Goal: Information Seeking & Learning: Learn about a topic

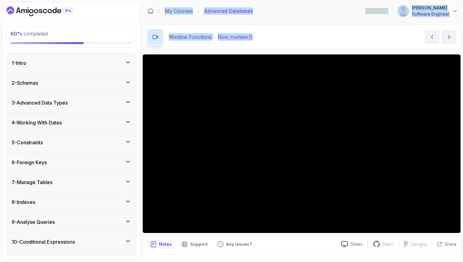
scroll to position [256, 0]
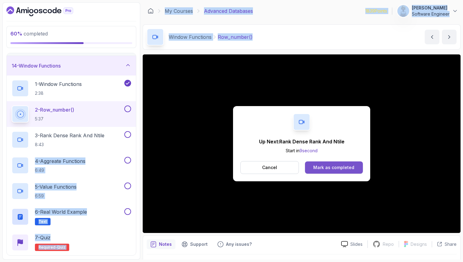
click at [334, 167] on div "Mark as completed" at bounding box center [333, 168] width 41 height 6
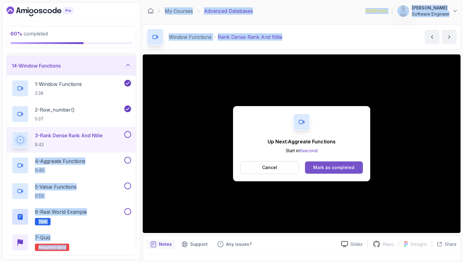
click at [340, 171] on button "Mark as completed" at bounding box center [334, 168] width 58 height 12
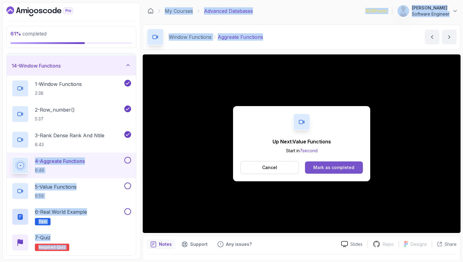
click at [339, 172] on button "Mark as completed" at bounding box center [334, 168] width 58 height 12
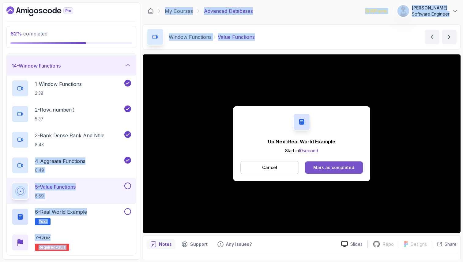
click at [314, 170] on div "Mark as completed" at bounding box center [333, 168] width 41 height 6
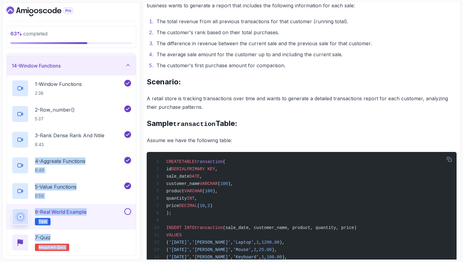
scroll to position [110, 0]
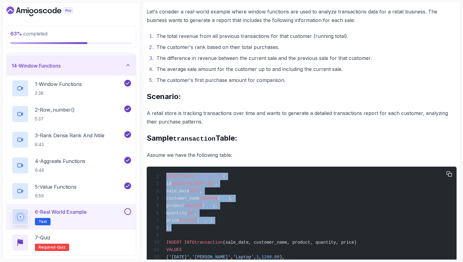
drag, startPoint x: 171, startPoint y: 232, endPoint x: 149, endPoint y: 170, distance: 66.2
click at [149, 170] on pre "CREATE TABLE transaction ( id SERIAL PRIMARY KEY , sale_date DATE , customer_na…" at bounding box center [302, 250] width 310 height 166
copy code "CREATE TABLE transaction ( id SERIAL PRIMARY KEY , sale_date DATE , customer_na…"
click at [197, 232] on div "CREATE TABLE transaction ( id SERIAL PRIMARY KEY , sale_date DATE , customer_na…" at bounding box center [301, 249] width 300 height 159
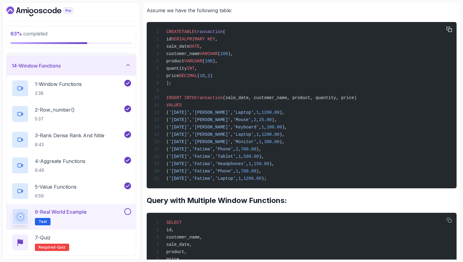
scroll to position [269, 0]
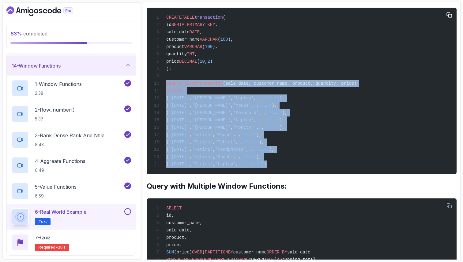
drag, startPoint x: 167, startPoint y: 84, endPoint x: 314, endPoint y: 177, distance: 173.6
click at [314, 174] on pre "CREATE TABLE transaction ( id SERIAL PRIMARY KEY , sale_date DATE , customer_na…" at bounding box center [302, 91] width 310 height 166
copy code "INSERT INTO transaction (sale_date, customer_name, product, quantity, price) VA…"
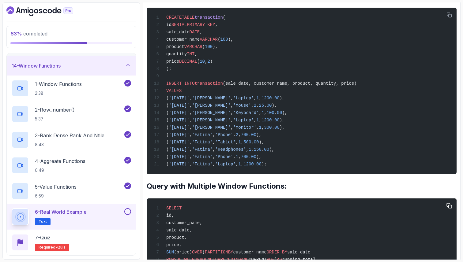
click at [270, 224] on div "SELECT id, customer_name, sale_date, product, price, SUM (price) OVER ( PARTITI…" at bounding box center [301, 259] width 300 height 115
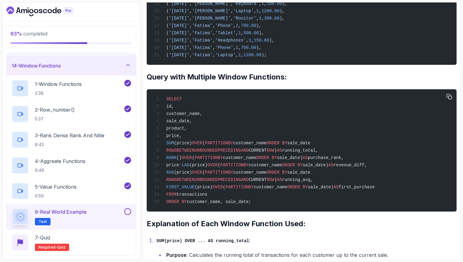
scroll to position [379, 0]
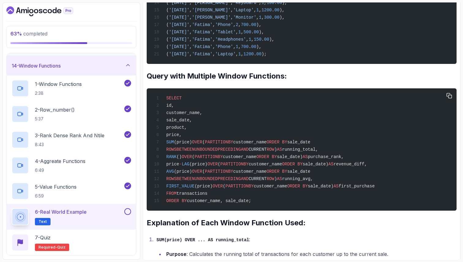
drag, startPoint x: 166, startPoint y: 106, endPoint x: 272, endPoint y: 214, distance: 151.5
click at [272, 207] on div "SELECT id, customer_name, sale_date, product, price, SUM (price) OVER ( PARTITI…" at bounding box center [301, 149] width 300 height 115
copy code "SELECT id, customer_name, sale_date, product, price, SUM (price) OVER ( PARTITI…"
click at [258, 228] on h2 "Explanation of Each Window Function Used:" at bounding box center [302, 223] width 310 height 10
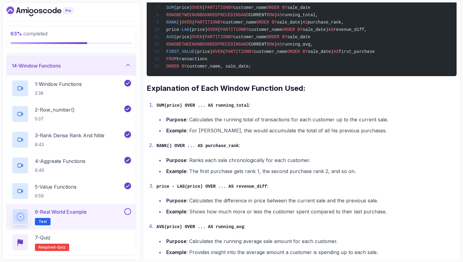
scroll to position [526, 0]
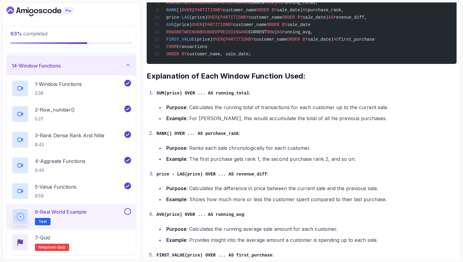
click at [297, 193] on li "Purpose : Calculates the difference in price between the current sale and the p…" at bounding box center [310, 188] width 292 height 9
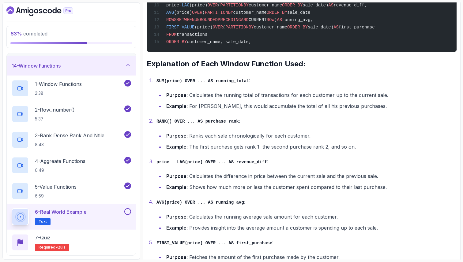
scroll to position [551, 0]
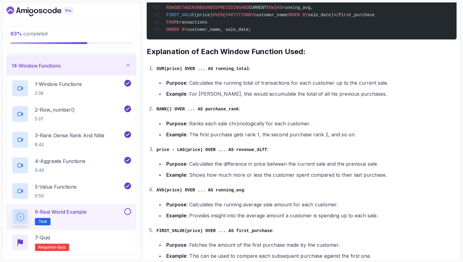
click at [317, 168] on li "Purpose : Calculates the difference in price between the current sale and the p…" at bounding box center [310, 164] width 292 height 9
click at [351, 168] on li "Purpose : Calculates the difference in price between the current sale and the p…" at bounding box center [310, 164] width 292 height 9
drag, startPoint x: 376, startPoint y: 174, endPoint x: 282, endPoint y: 177, distance: 94.6
click at [282, 168] on li "Purpose : Calculates the difference in price between the current sale and the p…" at bounding box center [310, 164] width 292 height 9
click at [167, 208] on strong "Purpose" at bounding box center [176, 205] width 20 height 6
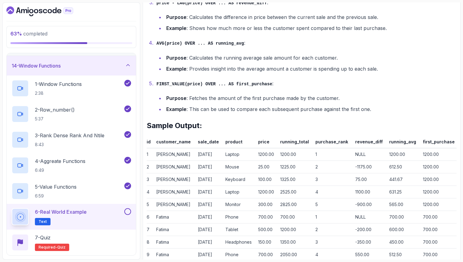
scroll to position [710, 0]
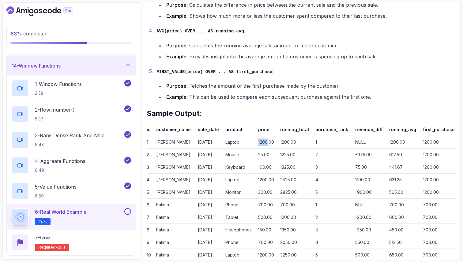
drag, startPoint x: 272, startPoint y: 152, endPoint x: 260, endPoint y: 152, distance: 11.9
click at [260, 149] on td "1200.00" at bounding box center [267, 142] width 22 height 13
click at [192, 136] on th "customer_name" at bounding box center [175, 131] width 42 height 10
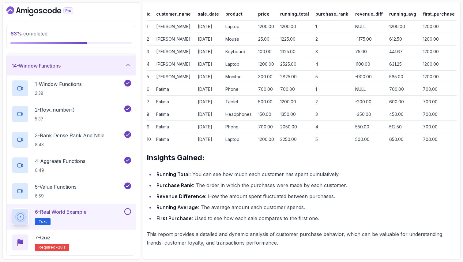
scroll to position [836, 0]
drag, startPoint x: 157, startPoint y: 175, endPoint x: 189, endPoint y: 177, distance: 32.8
click at [189, 177] on li "Running Total : You can see how much each customer has spent cumulatively." at bounding box center [306, 174] width 302 height 9
drag, startPoint x: 157, startPoint y: 185, endPoint x: 192, endPoint y: 187, distance: 35.0
click at [192, 187] on li "Purchase Rank : The order in which the purchases were made by each customer." at bounding box center [306, 185] width 302 height 9
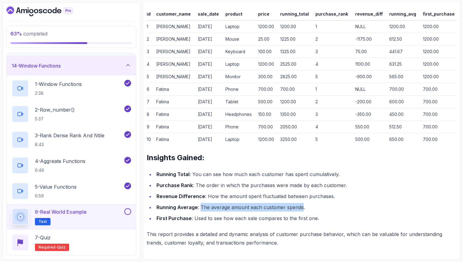
drag, startPoint x: 302, startPoint y: 207, endPoint x: 200, endPoint y: 207, distance: 101.3
click at [200, 207] on li "Running Average : The average amount each customer spends." at bounding box center [306, 207] width 302 height 9
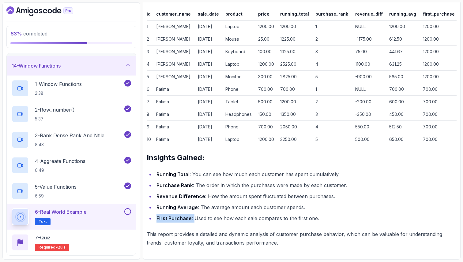
drag, startPoint x: 157, startPoint y: 220, endPoint x: 192, endPoint y: 222, distance: 35.3
click at [192, 222] on li "First Purchase : Used to see how each sale compares to the first one." at bounding box center [306, 218] width 302 height 9
drag, startPoint x: 317, startPoint y: 220, endPoint x: 277, endPoint y: 221, distance: 40.1
click at [277, 221] on li "First Purchase : Used to see how each sale compares to the first one." at bounding box center [306, 218] width 302 height 9
drag, startPoint x: 156, startPoint y: 242, endPoint x: 168, endPoint y: 242, distance: 11.9
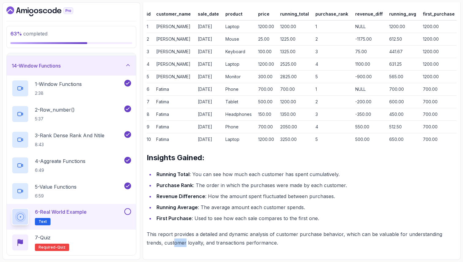
click at [168, 242] on p "This report provides a detailed and dynamic analysis of customer purchase behav…" at bounding box center [302, 238] width 310 height 17
drag, startPoint x: 177, startPoint y: 243, endPoint x: 191, endPoint y: 243, distance: 13.5
click at [191, 243] on p "This report provides a detailed and dynamic analysis of customer purchase behav…" at bounding box center [302, 238] width 310 height 17
drag, startPoint x: 207, startPoint y: 243, endPoint x: 260, endPoint y: 242, distance: 52.3
click at [260, 245] on p "This report provides a detailed and dynamic analysis of customer purchase behav…" at bounding box center [302, 238] width 310 height 17
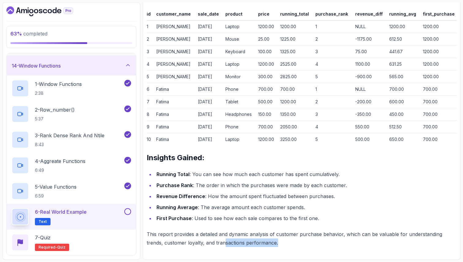
click at [128, 210] on button at bounding box center [127, 211] width 7 height 7
click at [106, 239] on div "7 - Quiz Required- quiz" at bounding box center [71, 242] width 119 height 17
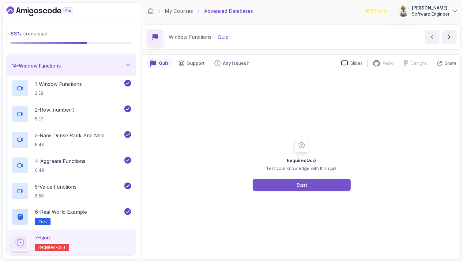
click at [282, 181] on button "Start" at bounding box center [301, 185] width 98 height 12
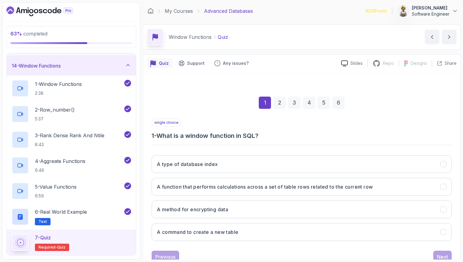
click at [194, 118] on div "1 2 3 4 5 6" at bounding box center [301, 103] width 300 height 32
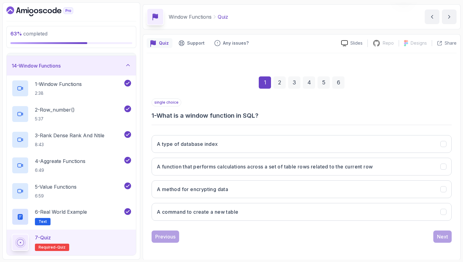
scroll to position [21, 0]
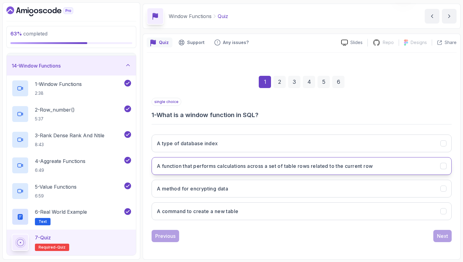
click at [319, 165] on h3 "A function that performs calculations across a set of table rows related to the…" at bounding box center [265, 166] width 216 height 7
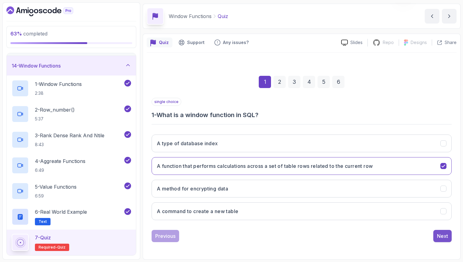
click at [447, 236] on div "Next" at bounding box center [442, 236] width 11 height 7
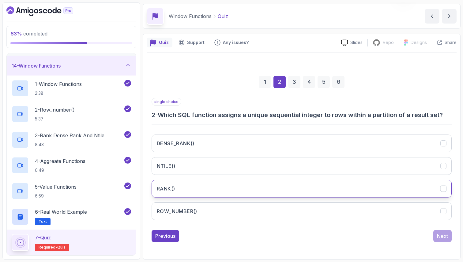
click at [305, 190] on button "RANK()" at bounding box center [301, 189] width 300 height 18
click at [439, 238] on div "Next" at bounding box center [442, 236] width 11 height 7
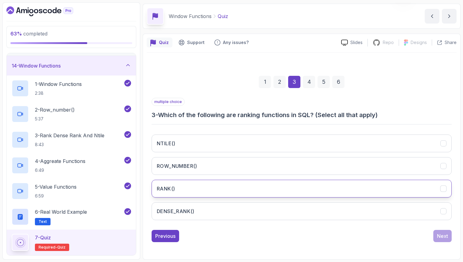
click at [221, 190] on button "RANK()" at bounding box center [301, 189] width 300 height 18
click at [442, 237] on div "Next" at bounding box center [442, 236] width 11 height 7
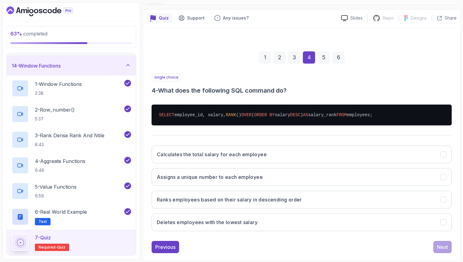
scroll to position [56, 0]
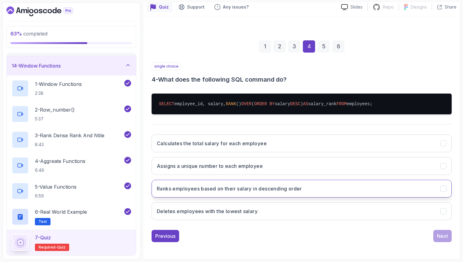
click at [302, 189] on h3 "Ranks employees based on their salary in descending order" at bounding box center [229, 188] width 145 height 7
click at [445, 237] on div "Next" at bounding box center [442, 236] width 11 height 7
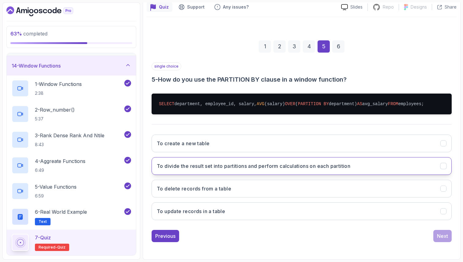
click at [434, 164] on button "To divide the result set into partitions and perform calculations on each parti…" at bounding box center [301, 166] width 300 height 18
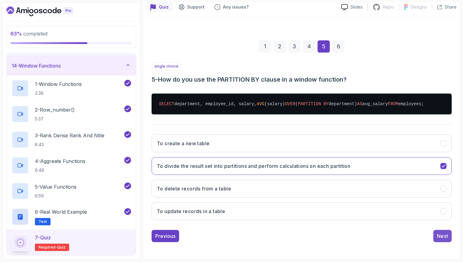
click at [441, 239] on div "Next" at bounding box center [442, 236] width 11 height 7
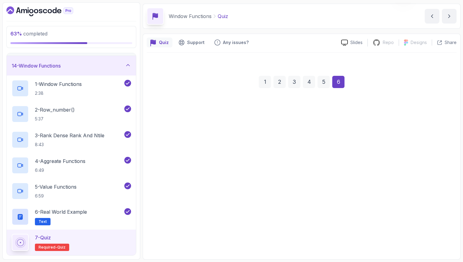
scroll to position [21, 0]
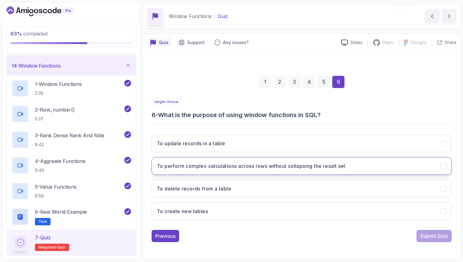
click at [189, 165] on h3 "To perform complex calculations across rows without collapsing the result set" at bounding box center [251, 166] width 189 height 7
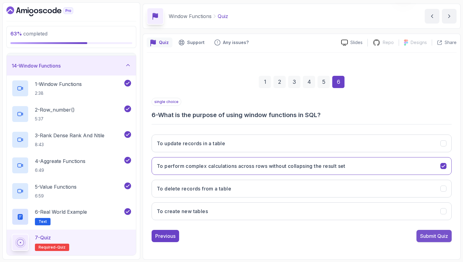
click at [437, 235] on div "Submit Quiz" at bounding box center [434, 236] width 28 height 7
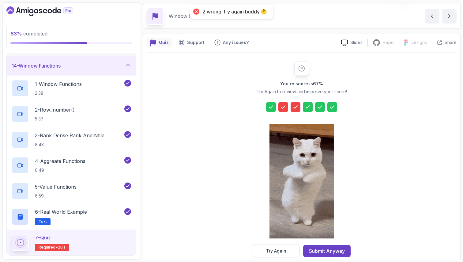
click at [285, 106] on icon at bounding box center [283, 107] width 4 height 2
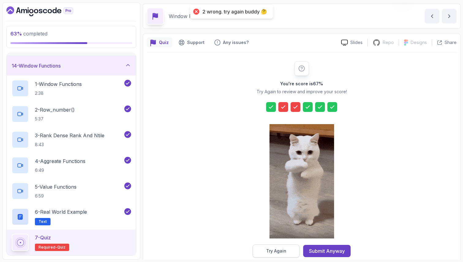
click at [271, 249] on div "Try Again" at bounding box center [276, 251] width 20 height 6
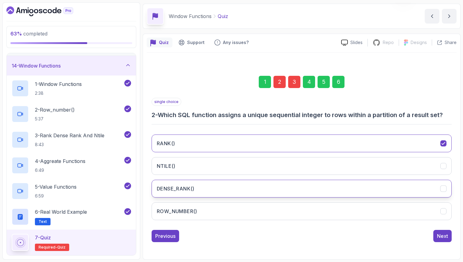
click at [275, 193] on button "DENSE_RANK()" at bounding box center [301, 189] width 300 height 18
click at [292, 84] on div "3" at bounding box center [294, 82] width 12 height 12
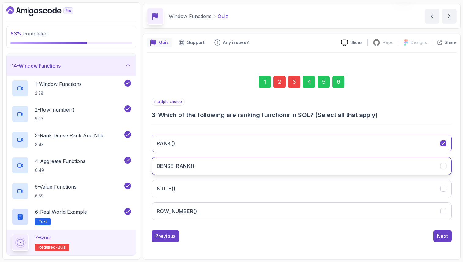
click at [208, 166] on button "DENSE_RANK()" at bounding box center [301, 166] width 300 height 18
click at [340, 82] on div "6" at bounding box center [338, 82] width 12 height 12
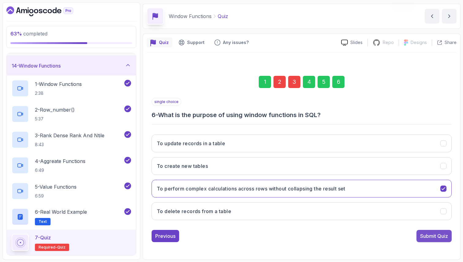
click at [430, 237] on div "Submit Quiz" at bounding box center [434, 236] width 28 height 7
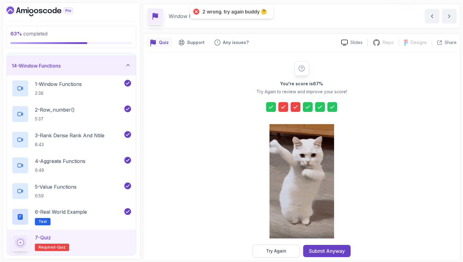
click at [286, 105] on icon at bounding box center [283, 107] width 6 height 6
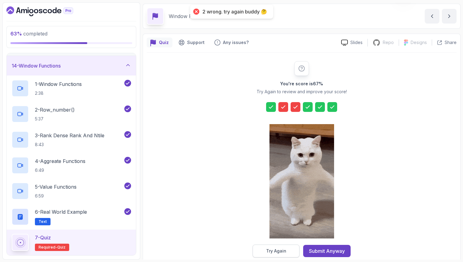
click at [270, 253] on div "Try Again" at bounding box center [276, 251] width 20 height 6
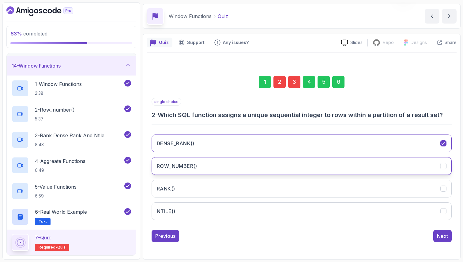
click at [241, 164] on button "ROW_NUMBER()" at bounding box center [301, 166] width 300 height 18
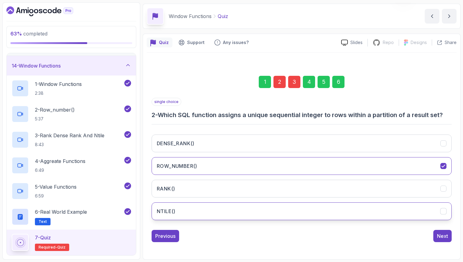
click at [198, 210] on button "NTILE()" at bounding box center [301, 212] width 300 height 18
click at [297, 81] on div "3" at bounding box center [294, 82] width 12 height 12
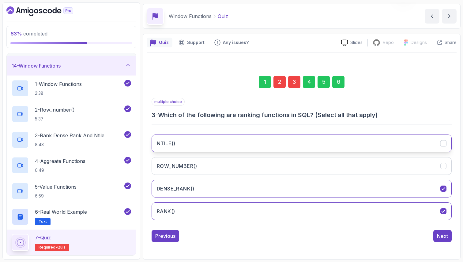
click at [217, 142] on button "NTILE()" at bounding box center [301, 144] width 300 height 18
click at [339, 87] on div "6" at bounding box center [338, 82] width 12 height 12
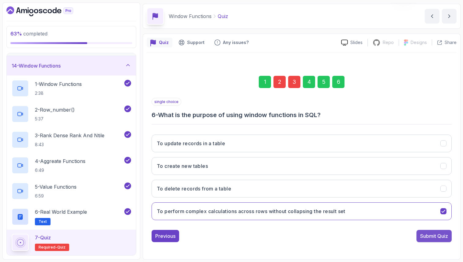
click at [424, 236] on div "Submit Quiz" at bounding box center [434, 236] width 28 height 7
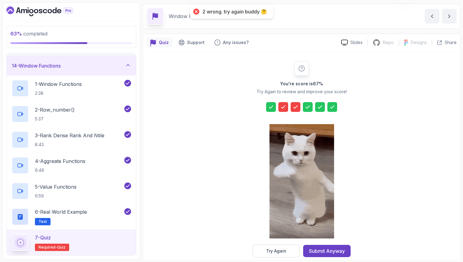
click at [283, 108] on icon at bounding box center [283, 107] width 6 height 6
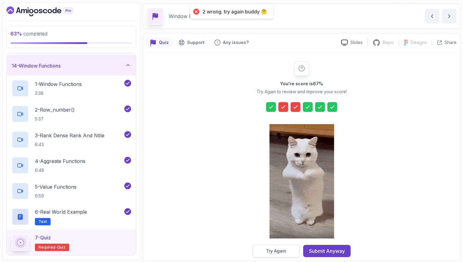
click at [274, 253] on div "Try Again" at bounding box center [276, 251] width 20 height 6
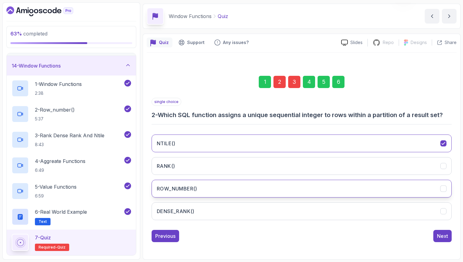
click at [248, 190] on button "ROW_NUMBER()" at bounding box center [301, 189] width 300 height 18
click at [293, 84] on div "3" at bounding box center [294, 82] width 12 height 12
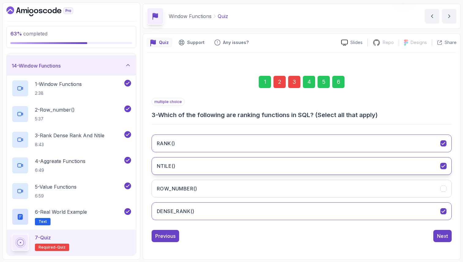
click at [267, 163] on button "NTILE()" at bounding box center [301, 166] width 300 height 18
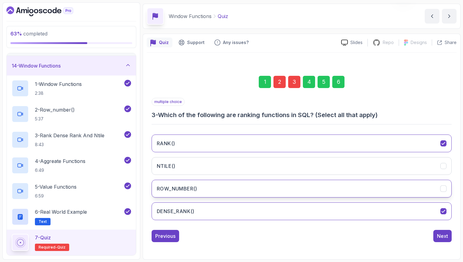
click at [266, 193] on button "ROW_NUMBER()" at bounding box center [301, 189] width 300 height 18
click at [312, 170] on button "NTILE()" at bounding box center [301, 166] width 300 height 18
click at [337, 80] on div "6" at bounding box center [338, 82] width 12 height 12
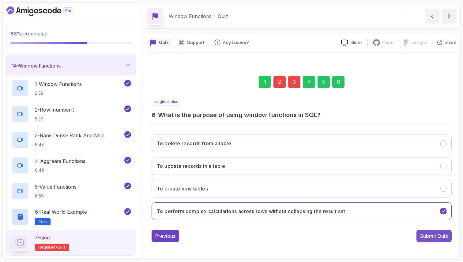
click at [428, 233] on div "Submit Quiz" at bounding box center [434, 236] width 28 height 7
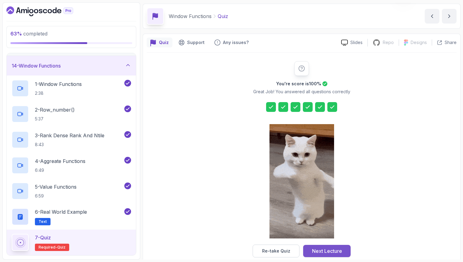
click at [320, 252] on div "Next Lecture" at bounding box center [327, 251] width 30 height 7
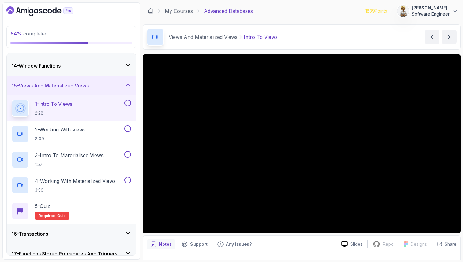
click at [67, 113] on p "2:28" at bounding box center [53, 113] width 37 height 6
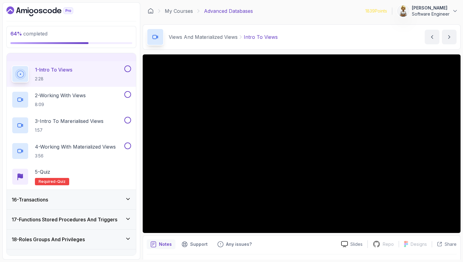
scroll to position [278, 0]
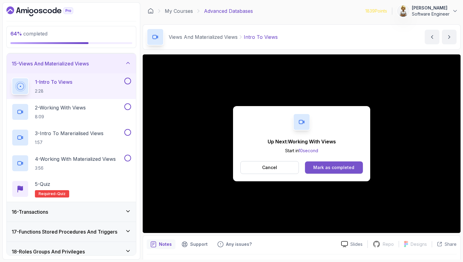
click at [325, 167] on div "Mark as completed" at bounding box center [333, 168] width 41 height 6
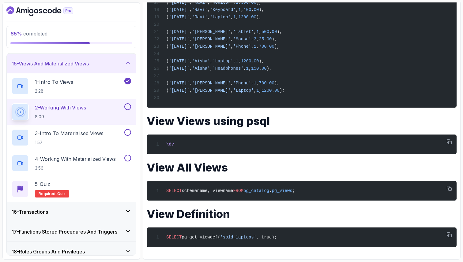
scroll to position [579, 0]
click at [182, 214] on h1 "View Definition" at bounding box center [302, 214] width 310 height 12
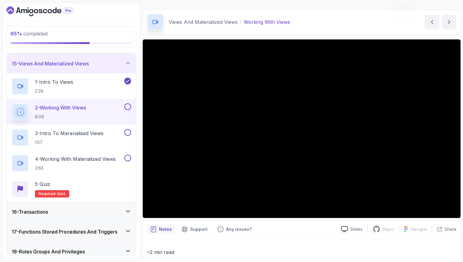
scroll to position [0, 0]
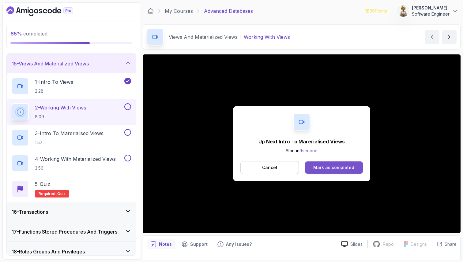
click at [329, 166] on div "Mark as completed" at bounding box center [333, 168] width 41 height 6
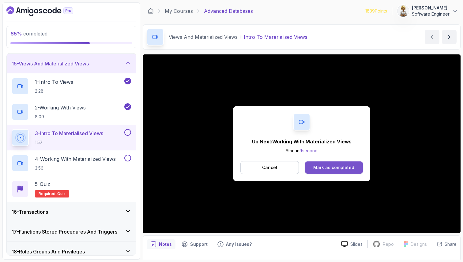
click at [324, 166] on div "Mark as completed" at bounding box center [333, 168] width 41 height 6
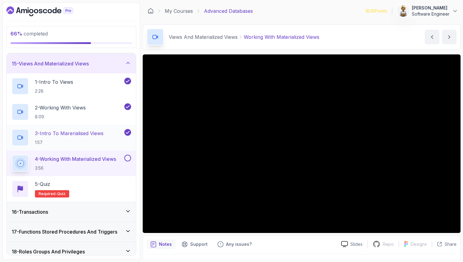
click at [103, 133] on p "3 - Intro To Marerialised Views" at bounding box center [69, 133] width 69 height 7
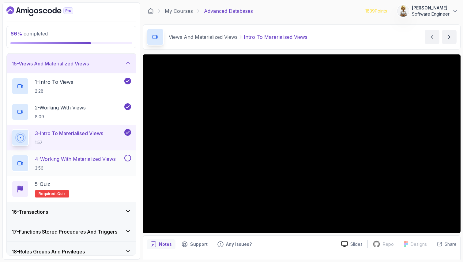
click at [103, 157] on p "4 - Working With Materialized Views" at bounding box center [75, 158] width 81 height 7
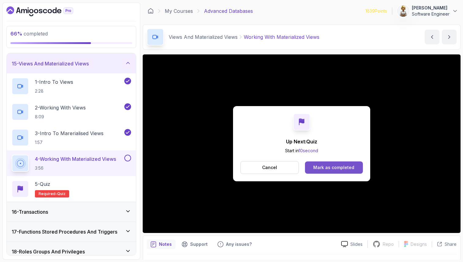
click at [338, 166] on div "Mark as completed" at bounding box center [333, 168] width 41 height 6
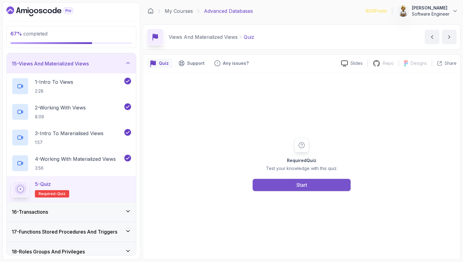
click at [267, 181] on button "Start" at bounding box center [301, 185] width 98 height 12
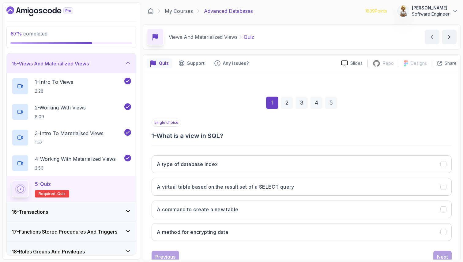
click at [198, 117] on div "1 2 3 4 5" at bounding box center [301, 103] width 300 height 32
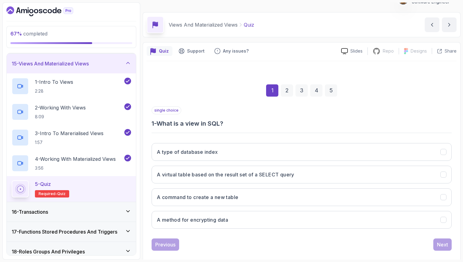
scroll to position [21, 0]
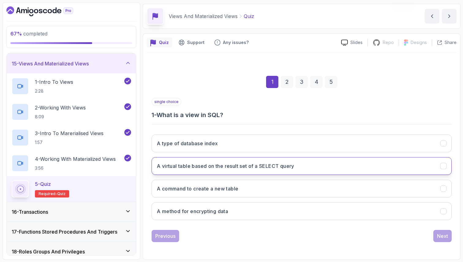
click at [191, 166] on h3 "A virtual table based on the result set of a SELECT query" at bounding box center [225, 166] width 137 height 7
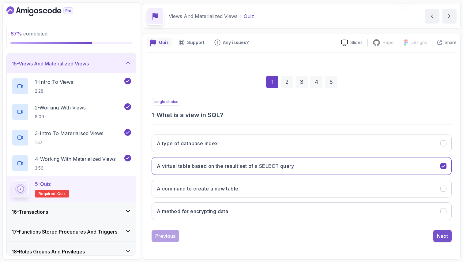
click at [444, 233] on div "Next" at bounding box center [442, 236] width 11 height 7
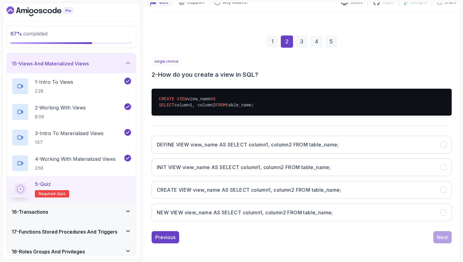
scroll to position [62, 0]
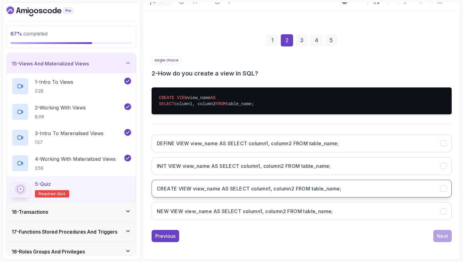
click at [322, 184] on button "CREATE VIEW view_name AS SELECT column1, column2 FROM table_name;" at bounding box center [301, 189] width 300 height 18
click at [439, 235] on div "Next" at bounding box center [442, 236] width 11 height 7
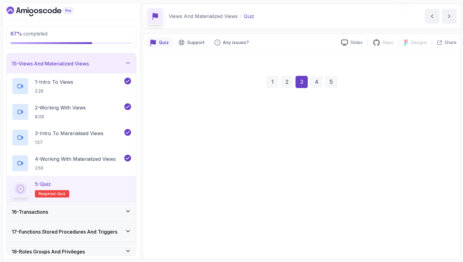
scroll to position [21, 0]
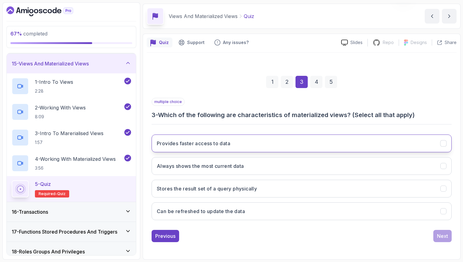
click at [290, 139] on button "Provides faster access to data" at bounding box center [301, 144] width 300 height 18
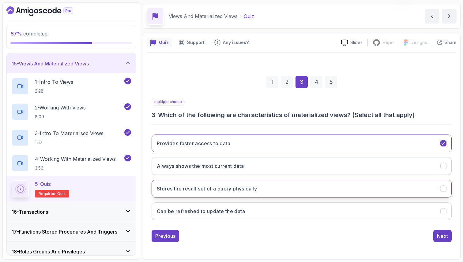
click at [266, 190] on button "Stores the result set of a query physically" at bounding box center [301, 189] width 300 height 18
click at [247, 215] on button "Can be refreshed to update the data" at bounding box center [301, 212] width 300 height 18
click at [446, 237] on div "Next" at bounding box center [442, 236] width 11 height 7
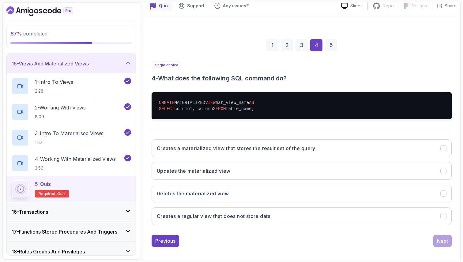
scroll to position [62, 0]
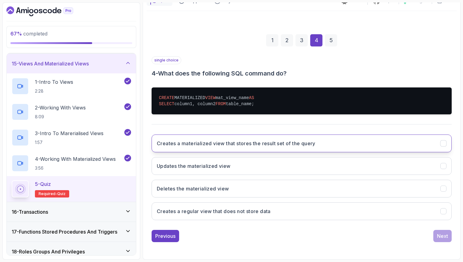
click at [355, 136] on button "Creates a materialized view that stores the result set of the query" at bounding box center [301, 144] width 300 height 18
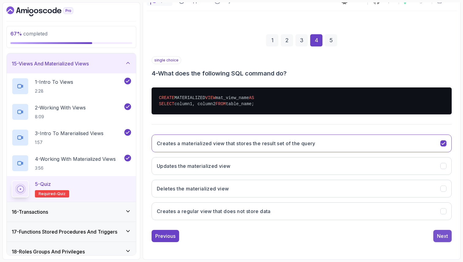
click at [444, 238] on div "Next" at bounding box center [442, 236] width 11 height 7
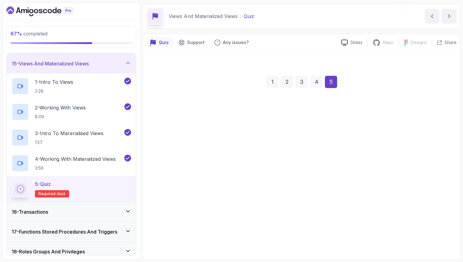
scroll to position [21, 0]
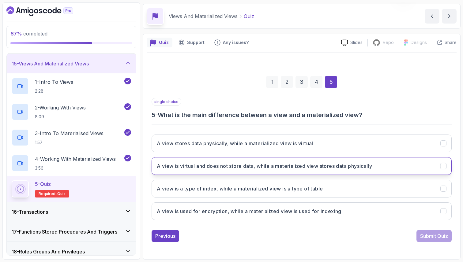
click at [393, 169] on button "A view is virtual and does not store data, while a materialized view stores dat…" at bounding box center [301, 166] width 300 height 18
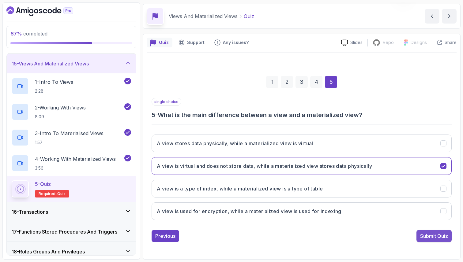
click at [441, 236] on div "Submit Quiz" at bounding box center [434, 236] width 28 height 7
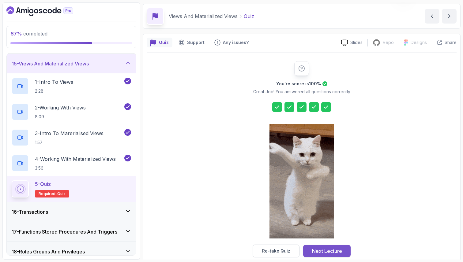
click at [316, 251] on div "Next Lecture" at bounding box center [327, 251] width 30 height 7
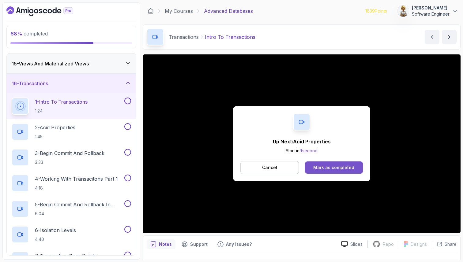
click at [331, 166] on div "Mark as completed" at bounding box center [333, 168] width 41 height 6
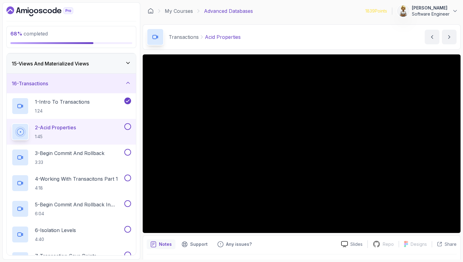
click at [83, 130] on div "2 - Acid Properties 1:45" at bounding box center [67, 131] width 111 height 17
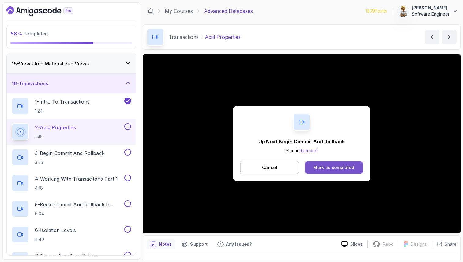
click at [355, 164] on button "Mark as completed" at bounding box center [334, 168] width 58 height 12
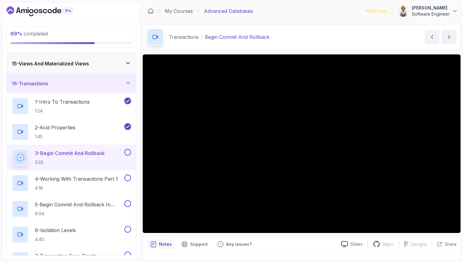
click at [67, 155] on p "3 - Begin Commit And Rollback" at bounding box center [70, 153] width 70 height 7
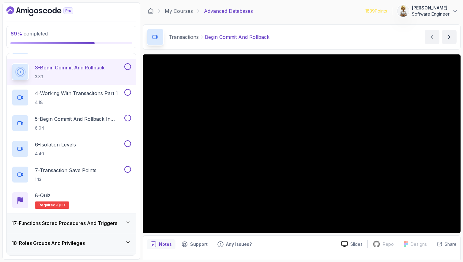
scroll to position [376, 0]
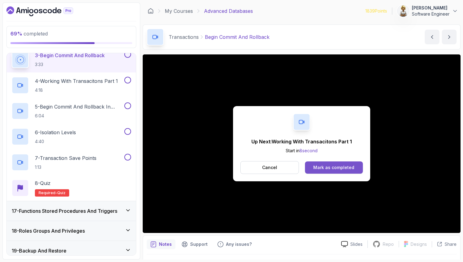
click at [334, 168] on div "Mark as completed" at bounding box center [333, 168] width 41 height 6
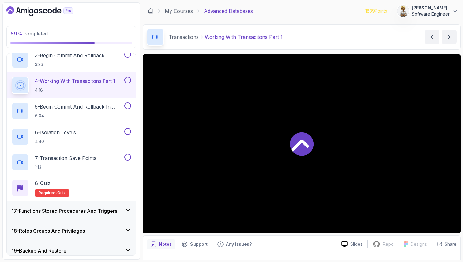
scroll to position [380, 0]
